Goal: Register for event/course

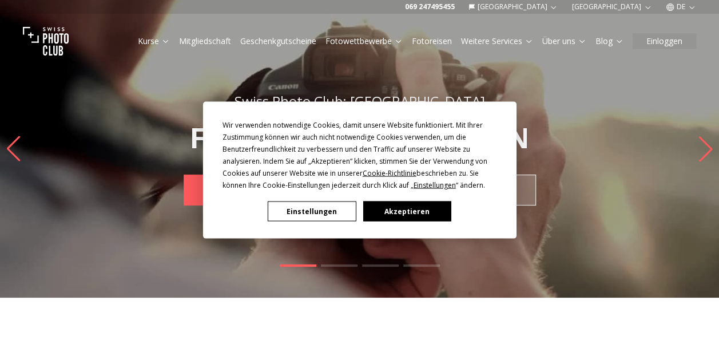
click at [429, 209] on button "Akzeptieren" at bounding box center [407, 211] width 88 height 20
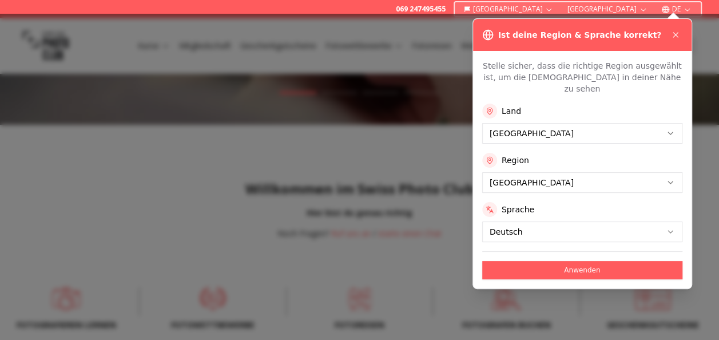
scroll to position [229, 0]
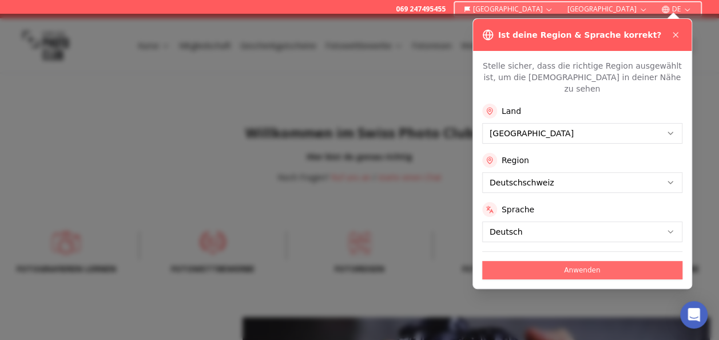
click at [584, 261] on button "Anwenden" at bounding box center [582, 270] width 200 height 18
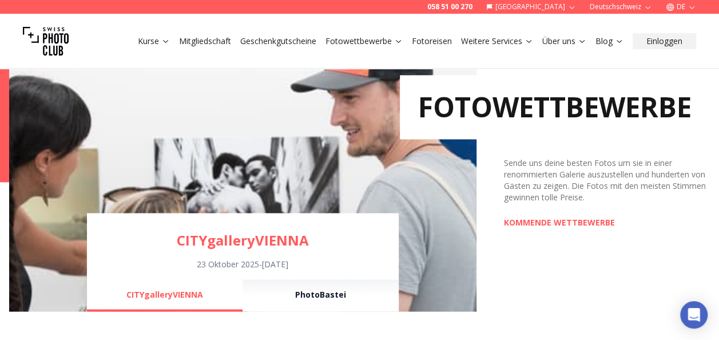
scroll to position [858, 0]
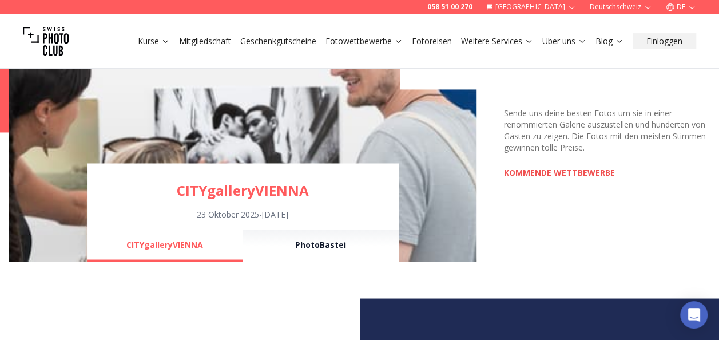
click at [521, 170] on link "KOMMENDE WETTBEWERBE" at bounding box center [559, 172] width 111 height 11
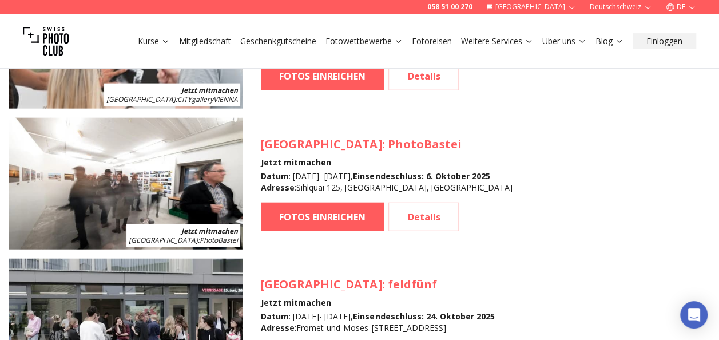
scroll to position [1316, 0]
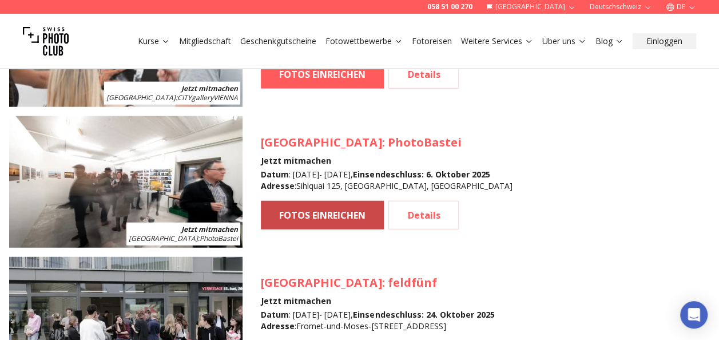
click at [293, 215] on link "FOTOS EINREICHEN" at bounding box center [322, 215] width 123 height 29
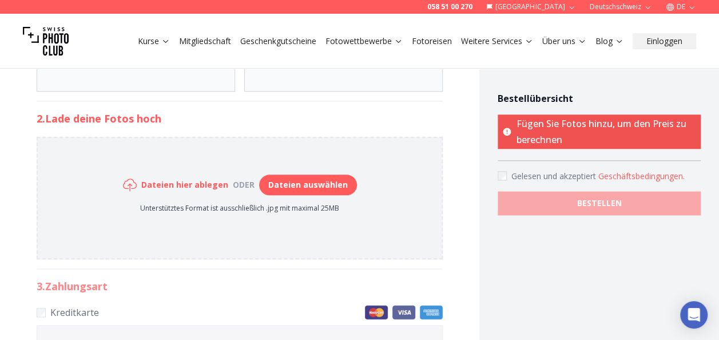
scroll to position [572, 0]
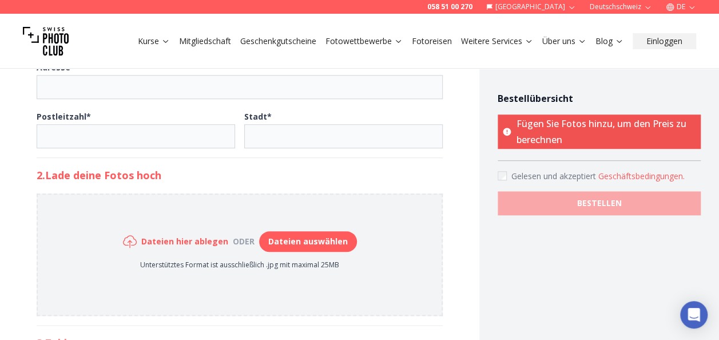
scroll to position [458, 0]
click at [303, 231] on button "Dateien auswählen" at bounding box center [308, 241] width 98 height 21
type input "**********"
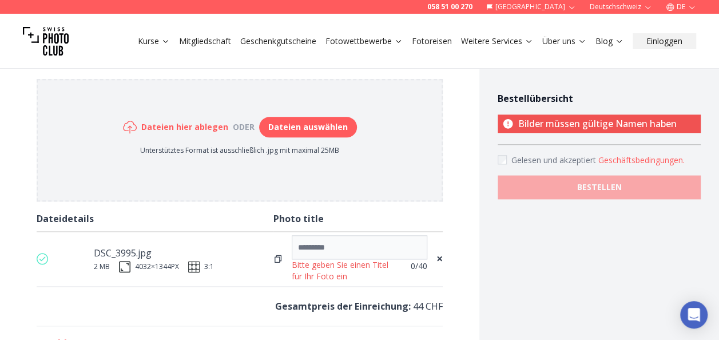
scroll to position [572, 0]
click at [318, 244] on input at bounding box center [360, 247] width 136 height 24
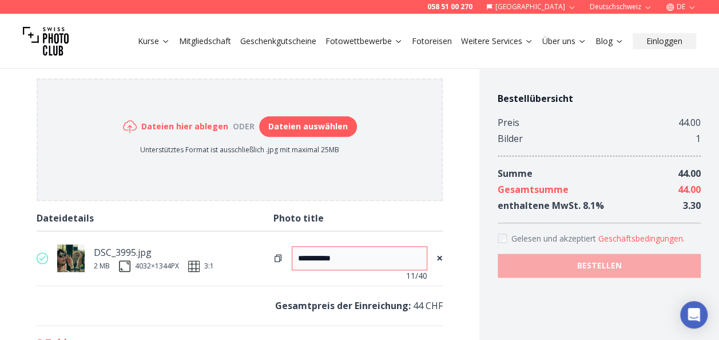
type input "**********"
click at [465, 167] on div "**********" at bounding box center [239, 2] width 479 height 1038
click at [299, 125] on button "Dateien auswählen" at bounding box center [308, 126] width 98 height 21
type input "**********"
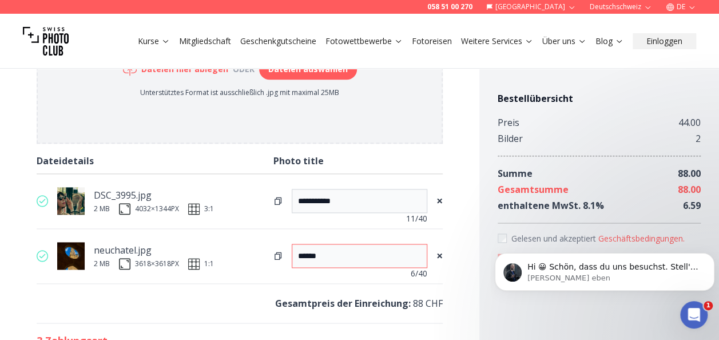
scroll to position [629, 0]
click at [616, 267] on span "Hi 😀 Schön, dass du uns besuchst. Stell' uns gerne jederzeit Fragen oder hinter…" at bounding box center [613, 278] width 171 height 32
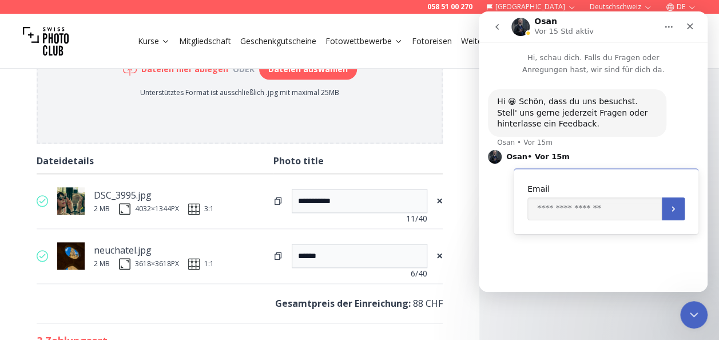
scroll to position [0, 0]
click at [689, 25] on icon "Schließen" at bounding box center [690, 26] width 6 height 6
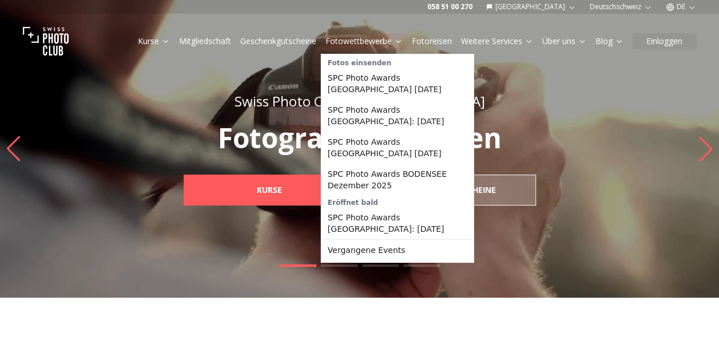
click at [381, 37] on link "Fotowettbewerbe" at bounding box center [364, 40] width 77 height 11
